Goal: Contribute content

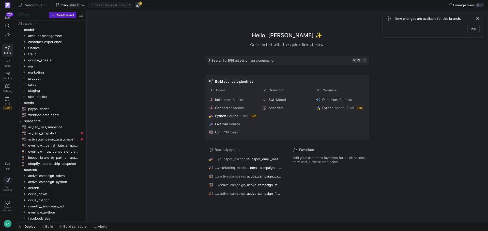
click at [138, 6] on span "button" at bounding box center [138, 5] width 6 height 6
click at [40, 72] on span "marketing" at bounding box center [49, 73] width 43 height 6
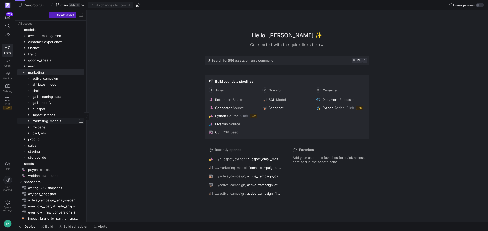
click at [47, 120] on span "marketing_models" at bounding box center [51, 121] width 39 height 6
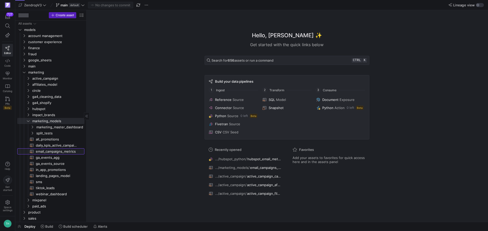
click at [48, 152] on span "email_campaigns_metrics​​​​​​​​​​" at bounding box center [57, 152] width 43 height 6
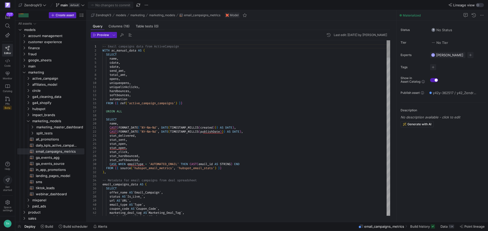
type textarea "CAST(FORMAT_DATE('%Y-%m-%d', DATE(TIMESTAMP_MILLIS(created))) AS DATE), CAST(FO…"
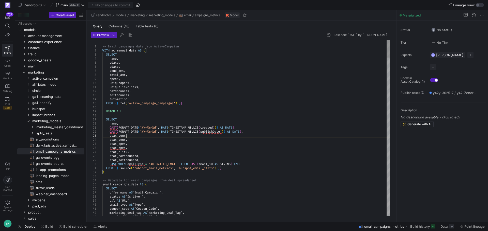
click at [123, 2] on button "Commit & push (1)" at bounding box center [110, 5] width 45 height 7
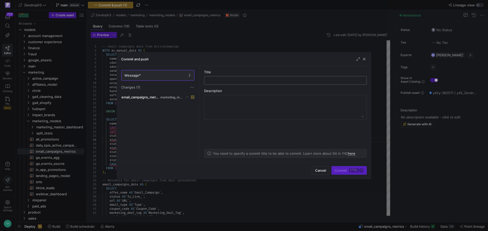
click at [214, 84] on div at bounding box center [285, 80] width 154 height 8
click at [221, 80] on input "text" at bounding box center [285, 80] width 154 height 4
type input "``"
click at [343, 167] on span "submit" at bounding box center [348, 171] width 35 height 8
